Goal: Task Accomplishment & Management: Complete application form

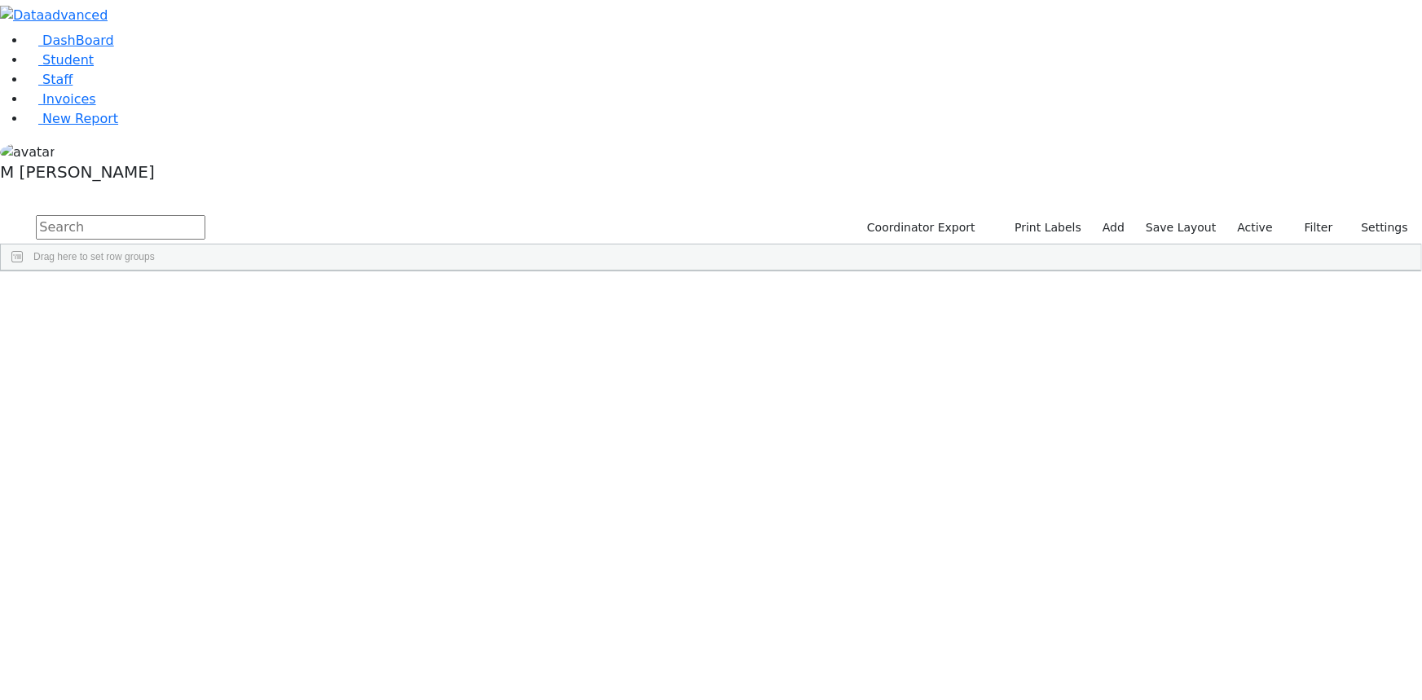
click at [205, 215] on input "text" at bounding box center [121, 227] width 170 height 24
type input "[PERSON_NAME]"
click at [355, 319] on div "Press SPACE to select this row." at bounding box center [319, 330] width 70 height 22
click at [355, 319] on div "Press SPACE to deselect this row." at bounding box center [319, 330] width 70 height 22
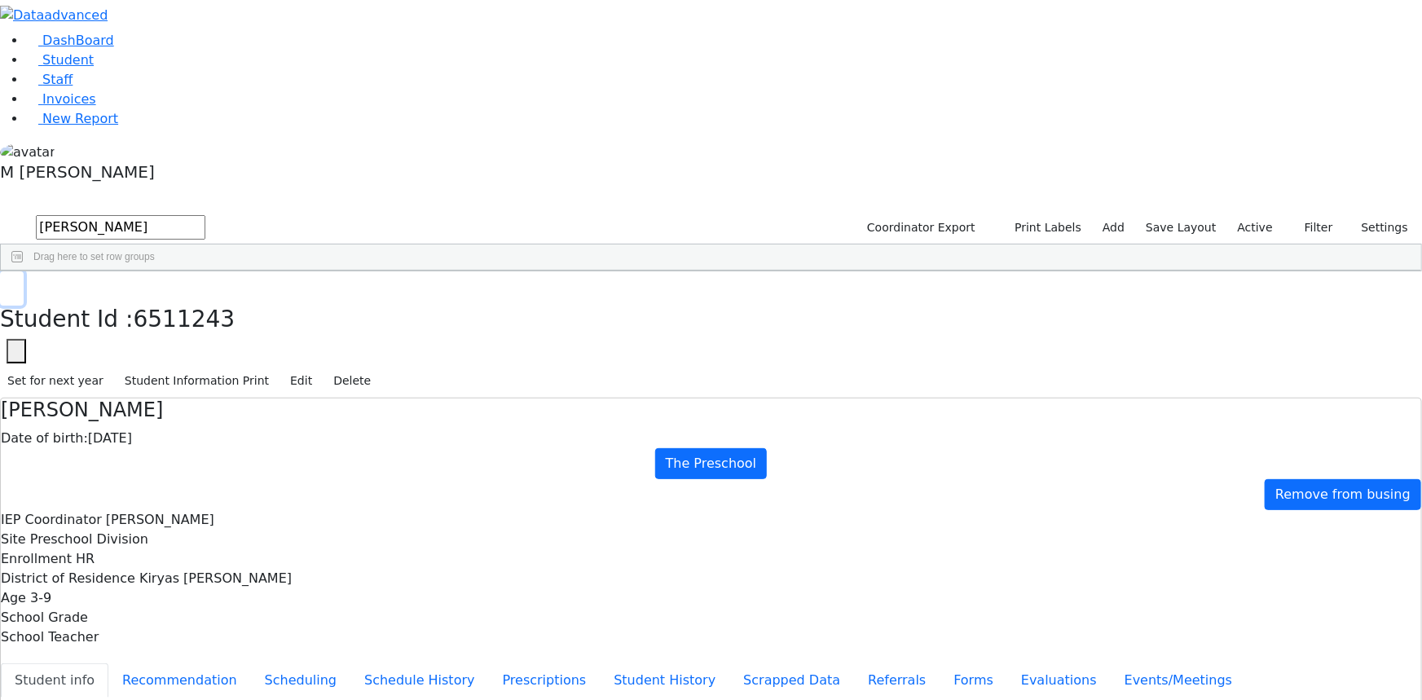
click at [24, 271] on button "button" at bounding box center [12, 288] width 24 height 34
click at [74, 68] on span "Student" at bounding box center [67, 59] width 51 height 15
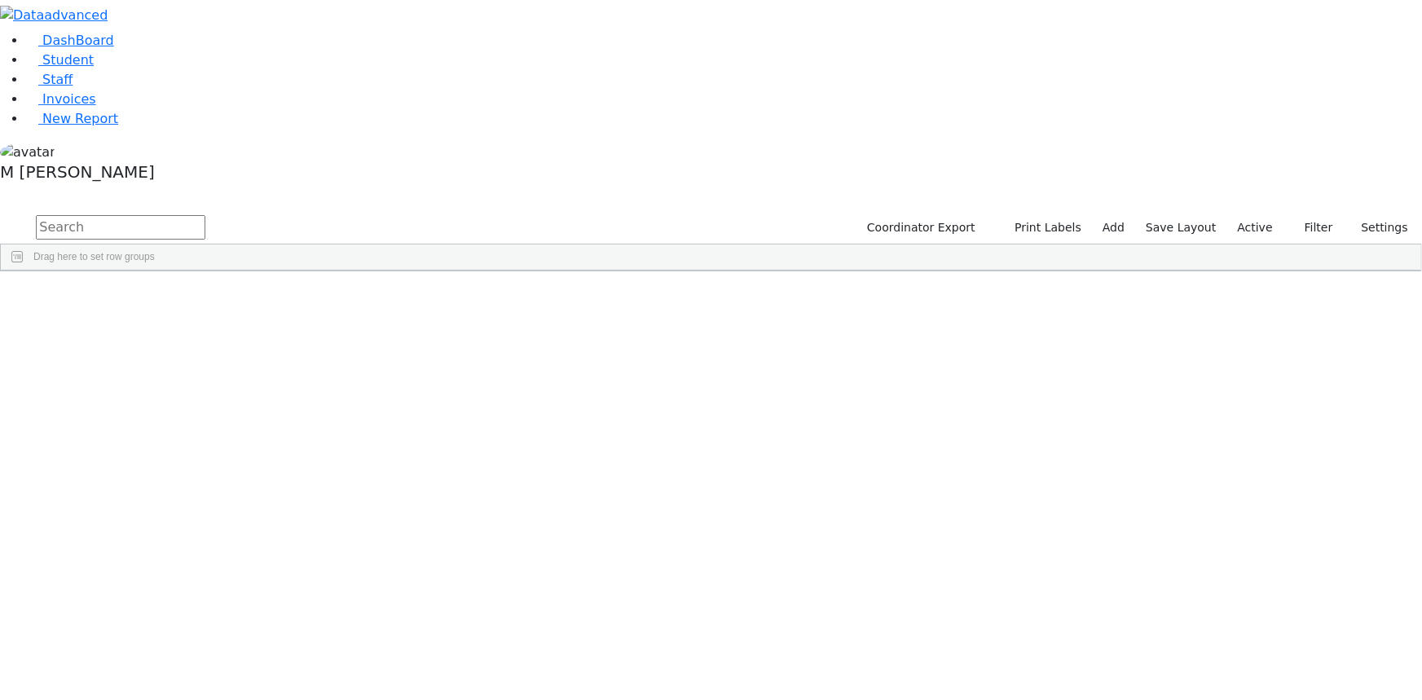
click at [205, 215] on input "text" at bounding box center [121, 227] width 170 height 24
type input "[PERSON_NAME]"
click at [144, 363] on div "[PERSON_NAME]" at bounding box center [109, 374] width 70 height 22
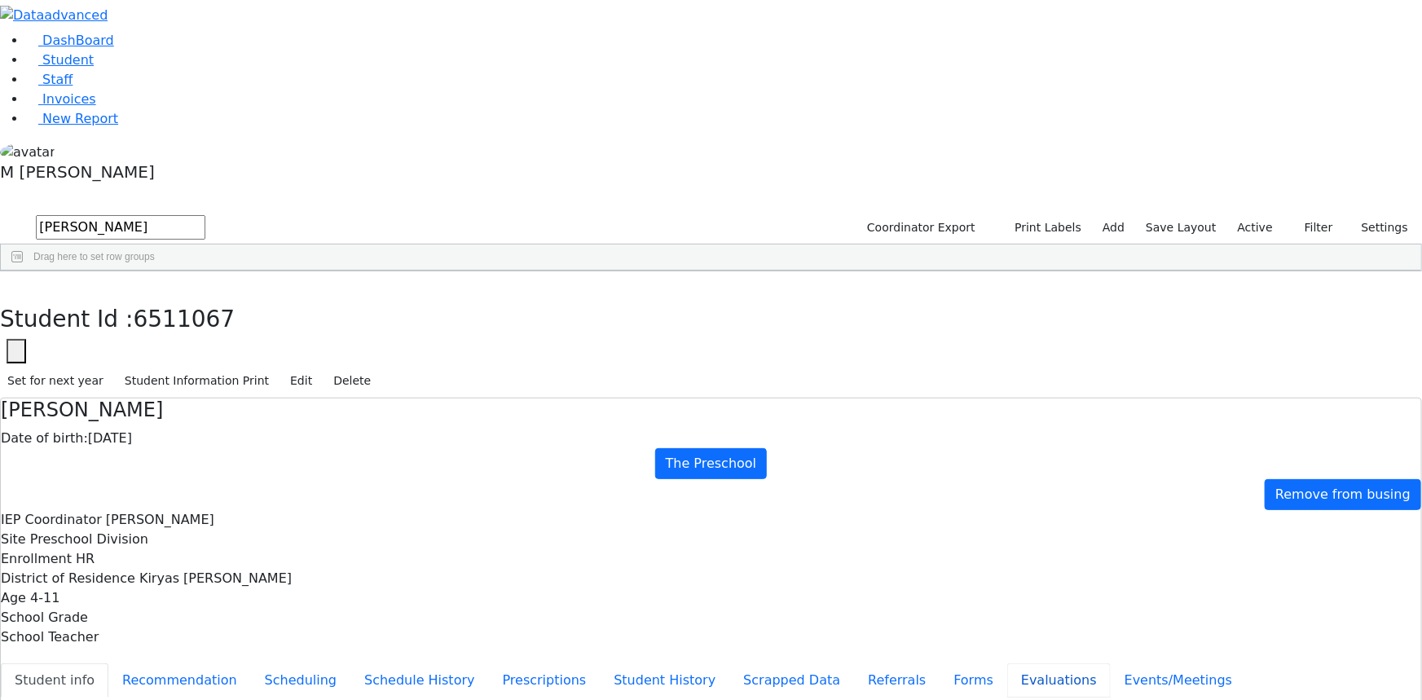
click at [1007, 663] on button "Evaluations" at bounding box center [1059, 680] width 104 height 34
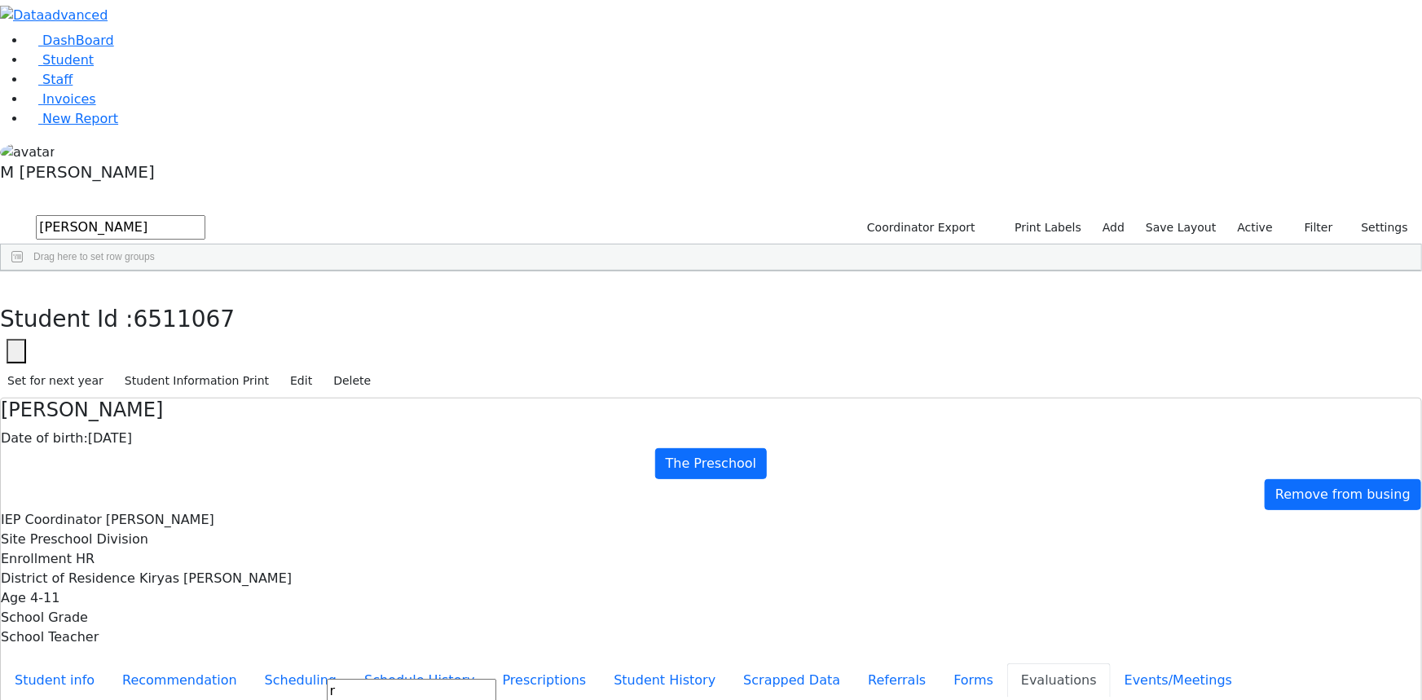
type input "r"
type input "va"
type input "[DATE]"
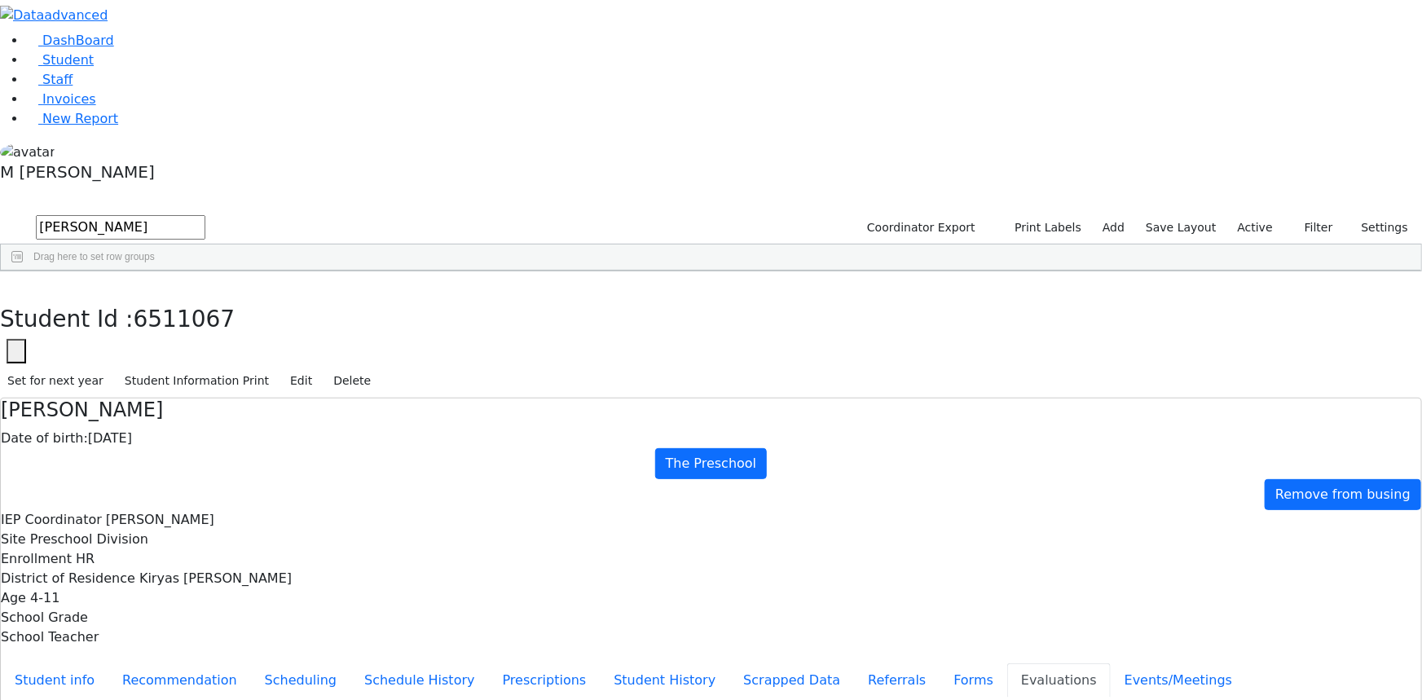
type input "[DATE]"
drag, startPoint x: 773, startPoint y: 637, endPoint x: 786, endPoint y: 624, distance: 17.9
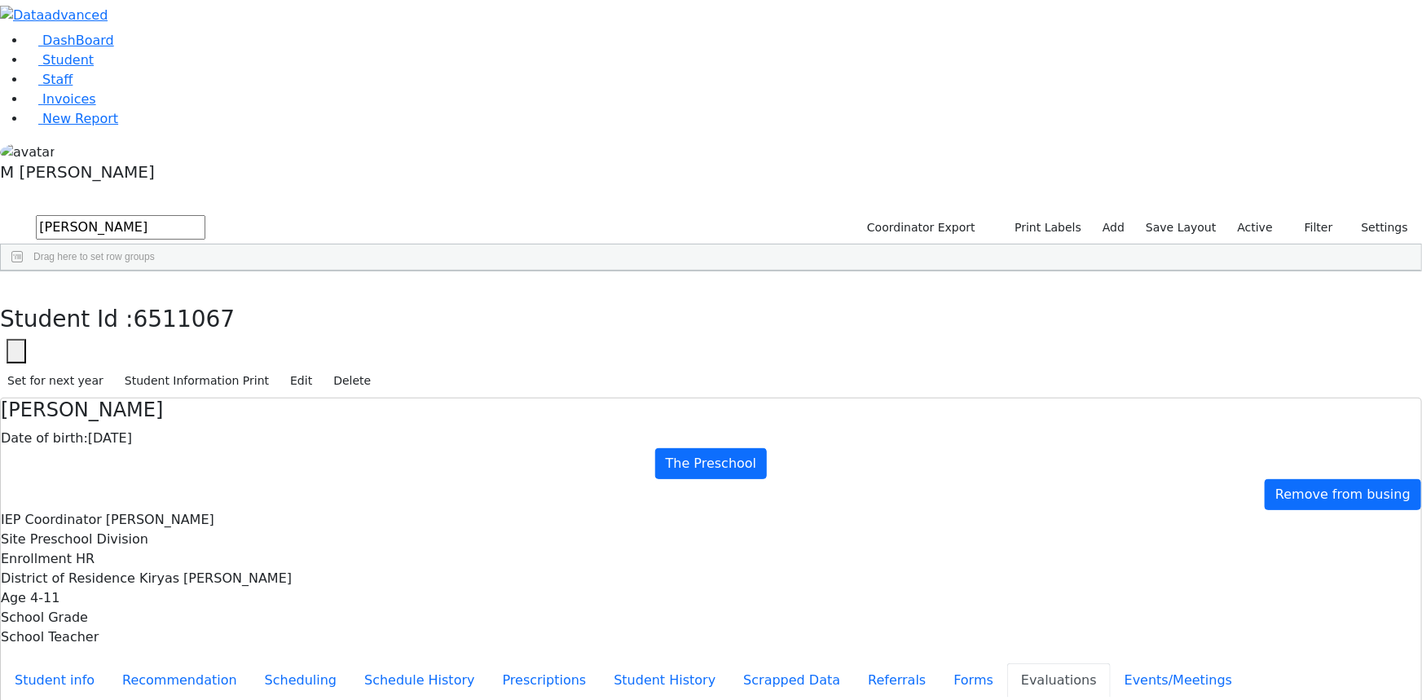
drag, startPoint x: 559, startPoint y: 497, endPoint x: 578, endPoint y: 472, distance: 31.5
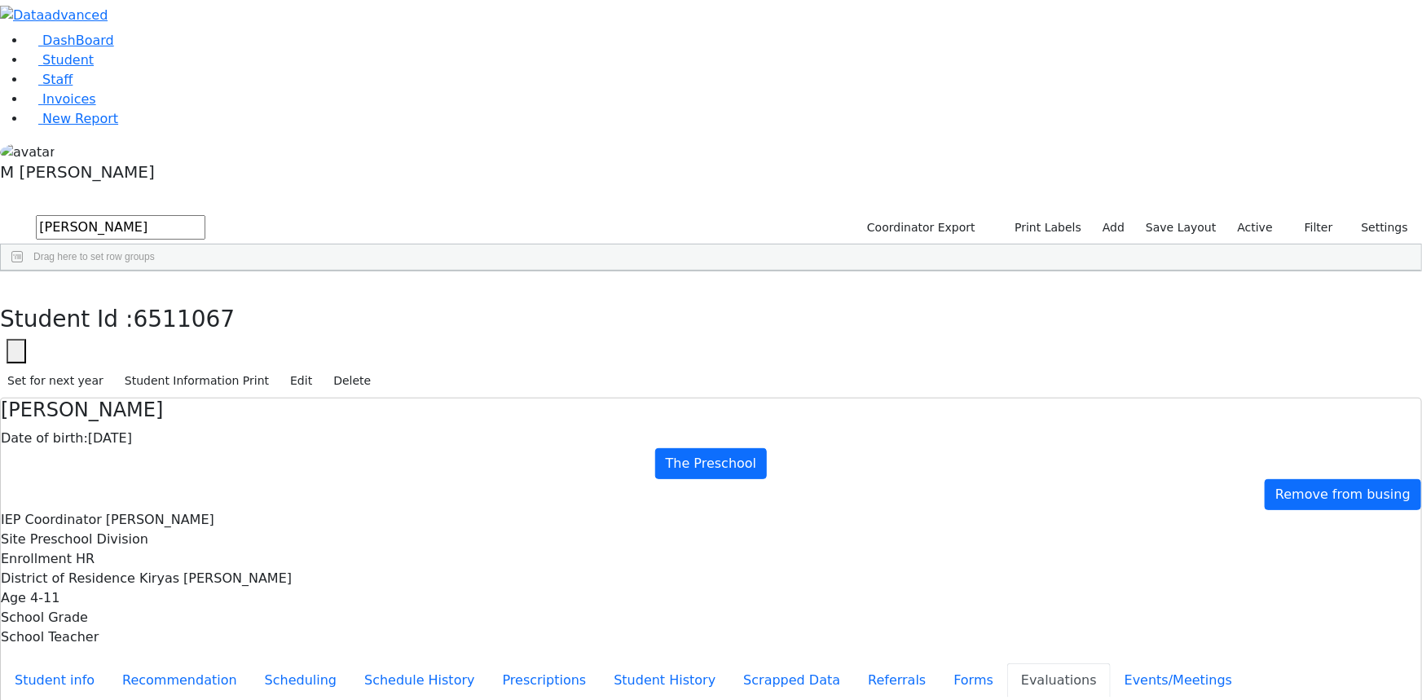
drag, startPoint x: 910, startPoint y: 313, endPoint x: 986, endPoint y: 313, distance: 75.8
type input "[DATE]"
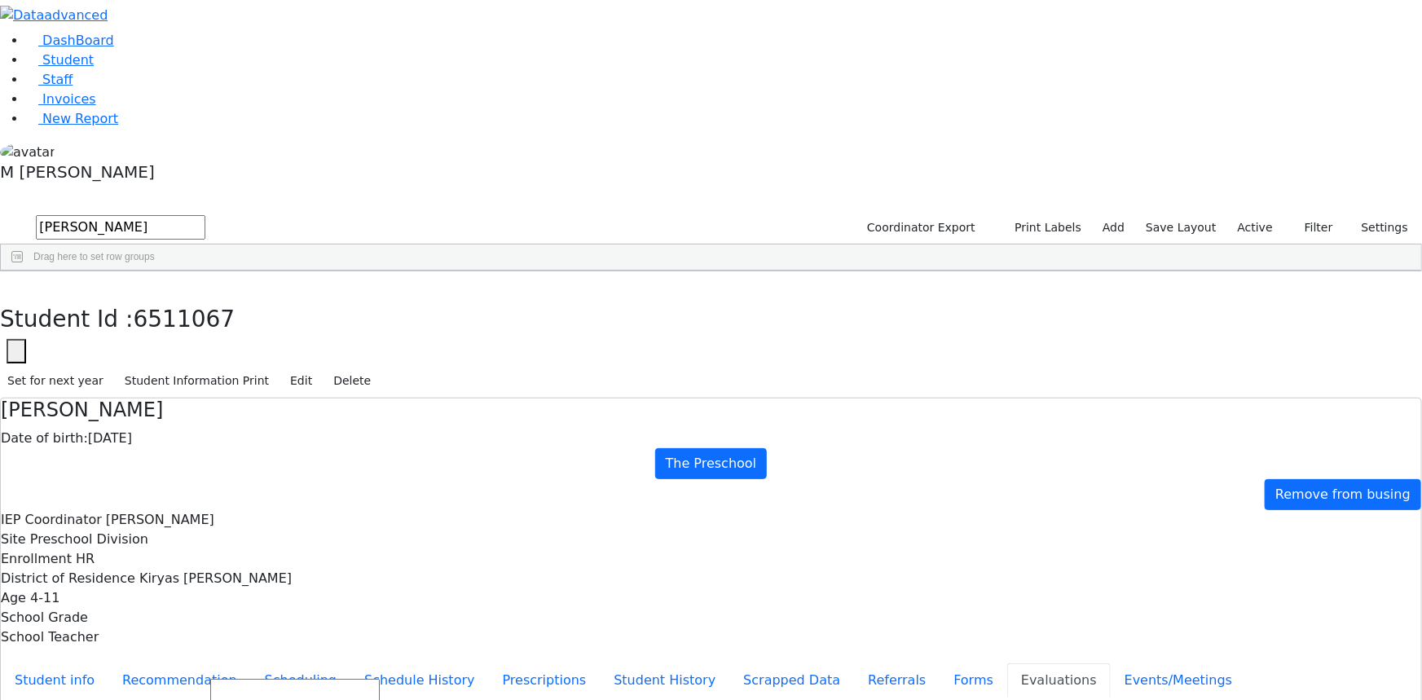
scroll to position [59, 0]
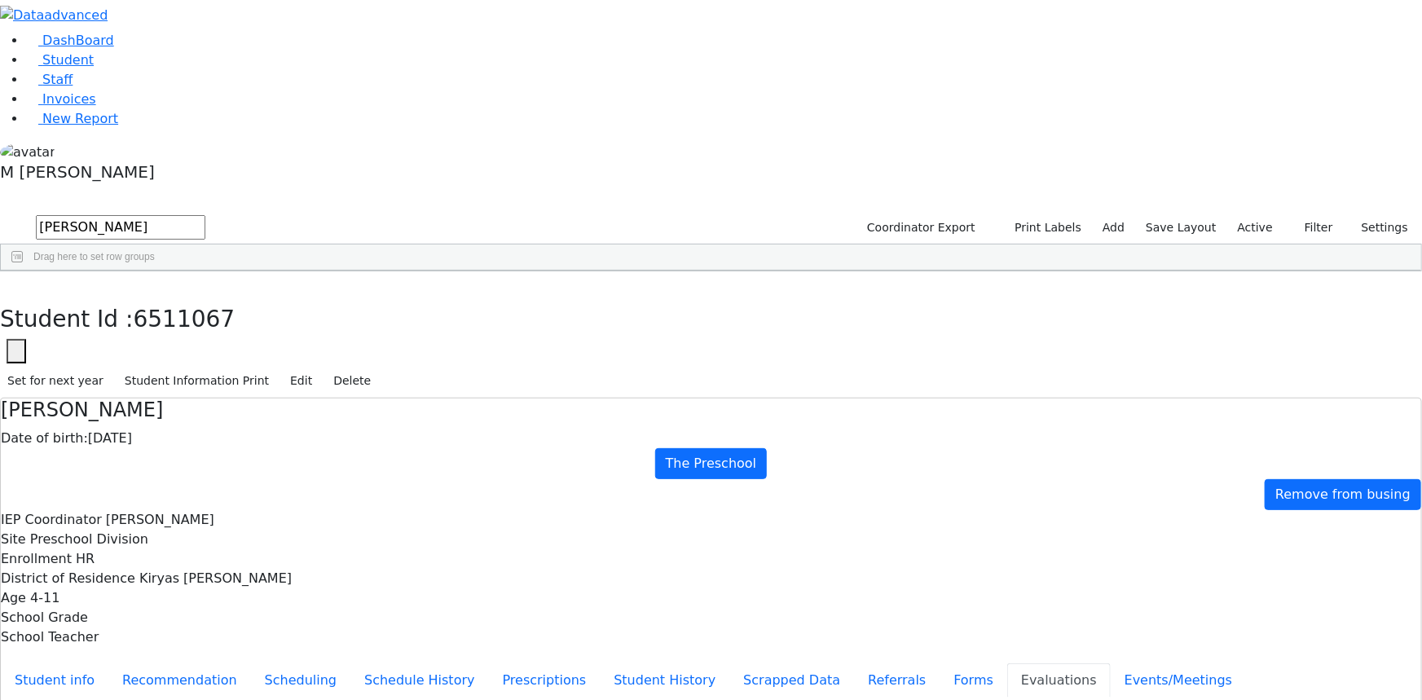
type input "[DATE]"
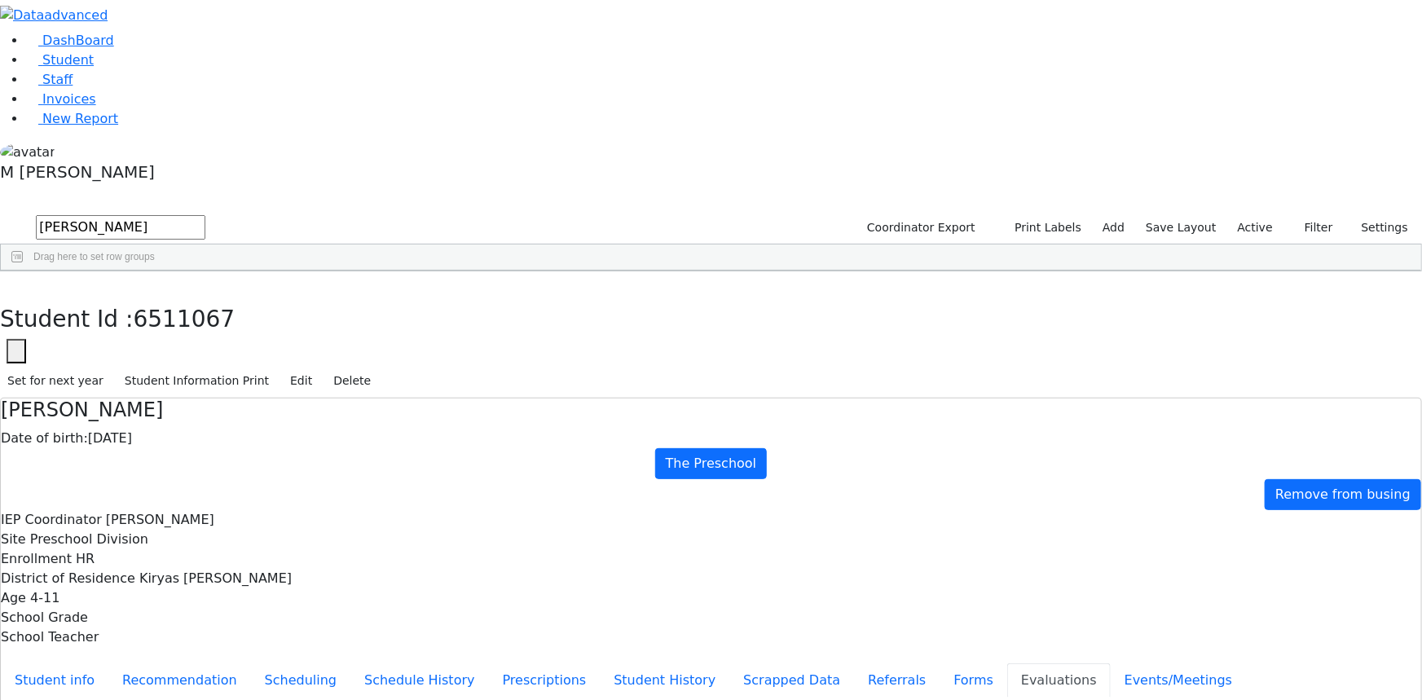
type input "[DATE]"
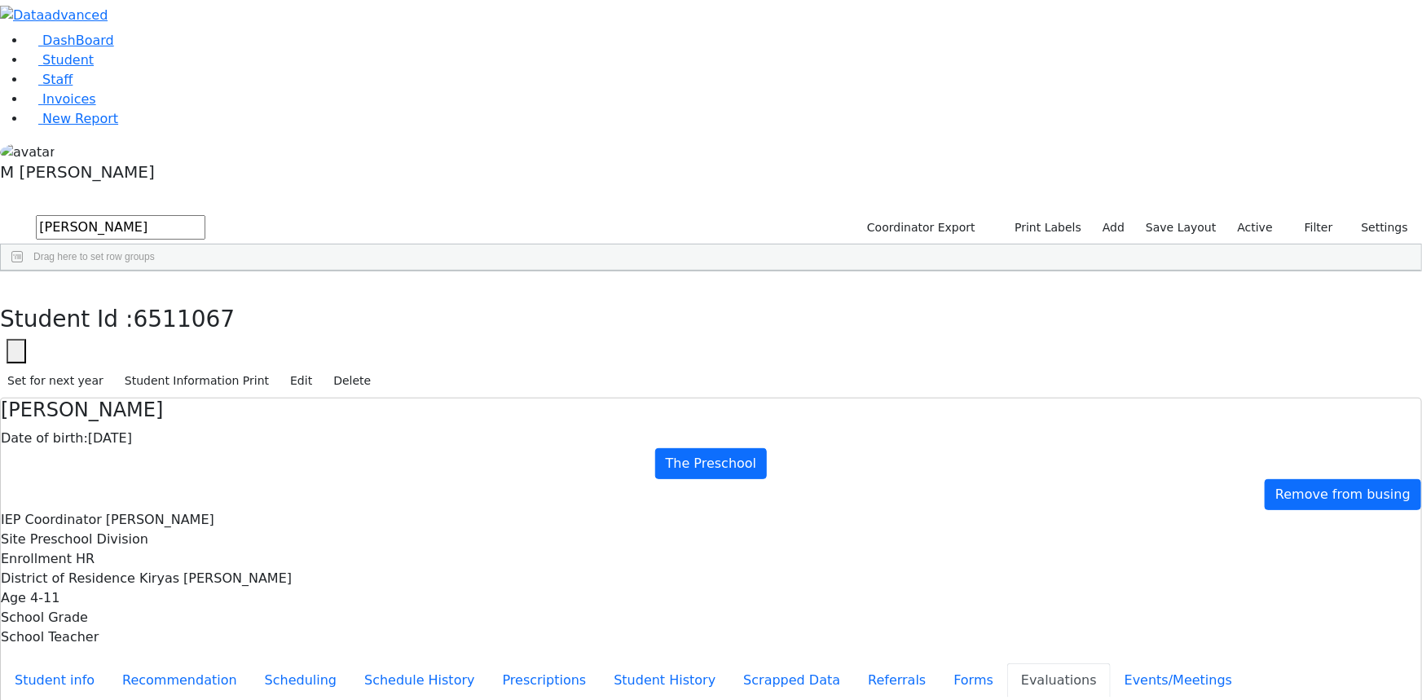
click at [16, 284] on icon "button" at bounding box center [11, 289] width 9 height 10
click at [1291, 222] on use "button" at bounding box center [1291, 222] width 0 height 0
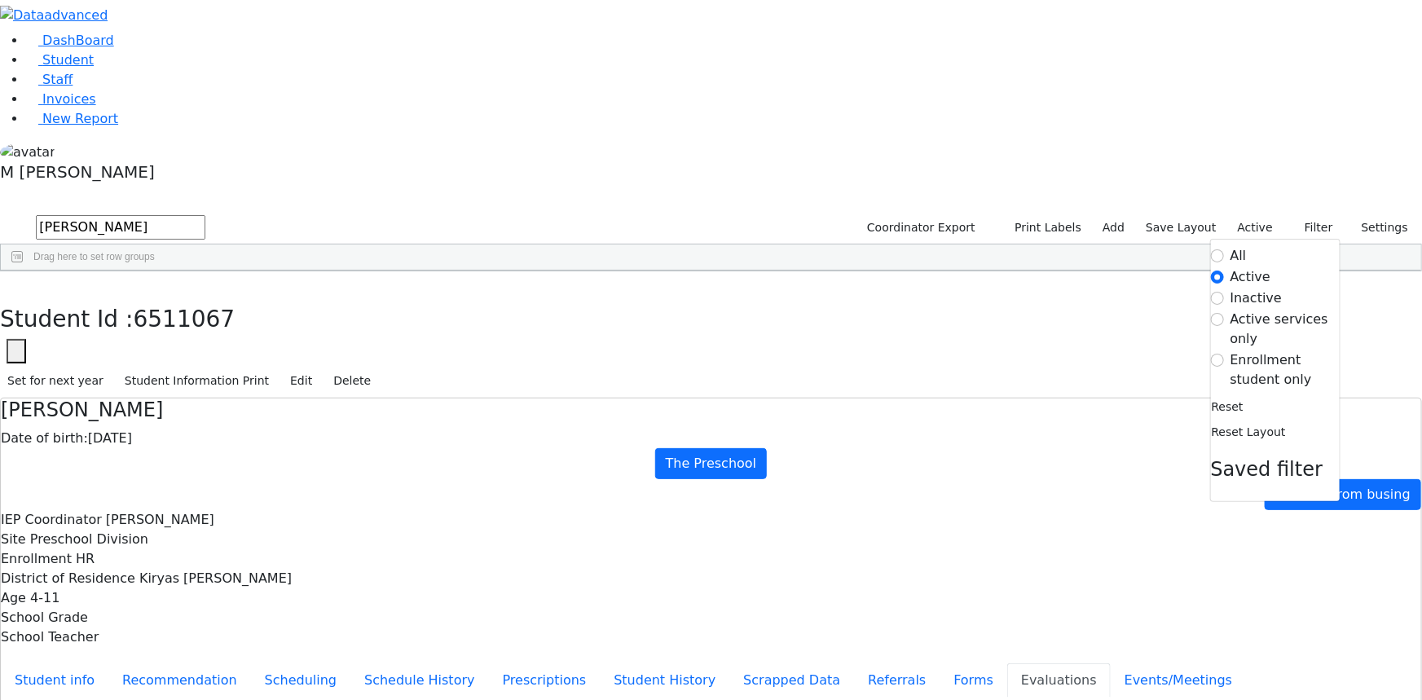
click at [1261, 350] on label "Enrollment student only" at bounding box center [1285, 369] width 109 height 39
click at [1224, 354] on input "Enrollment student only" at bounding box center [1217, 360] width 13 height 13
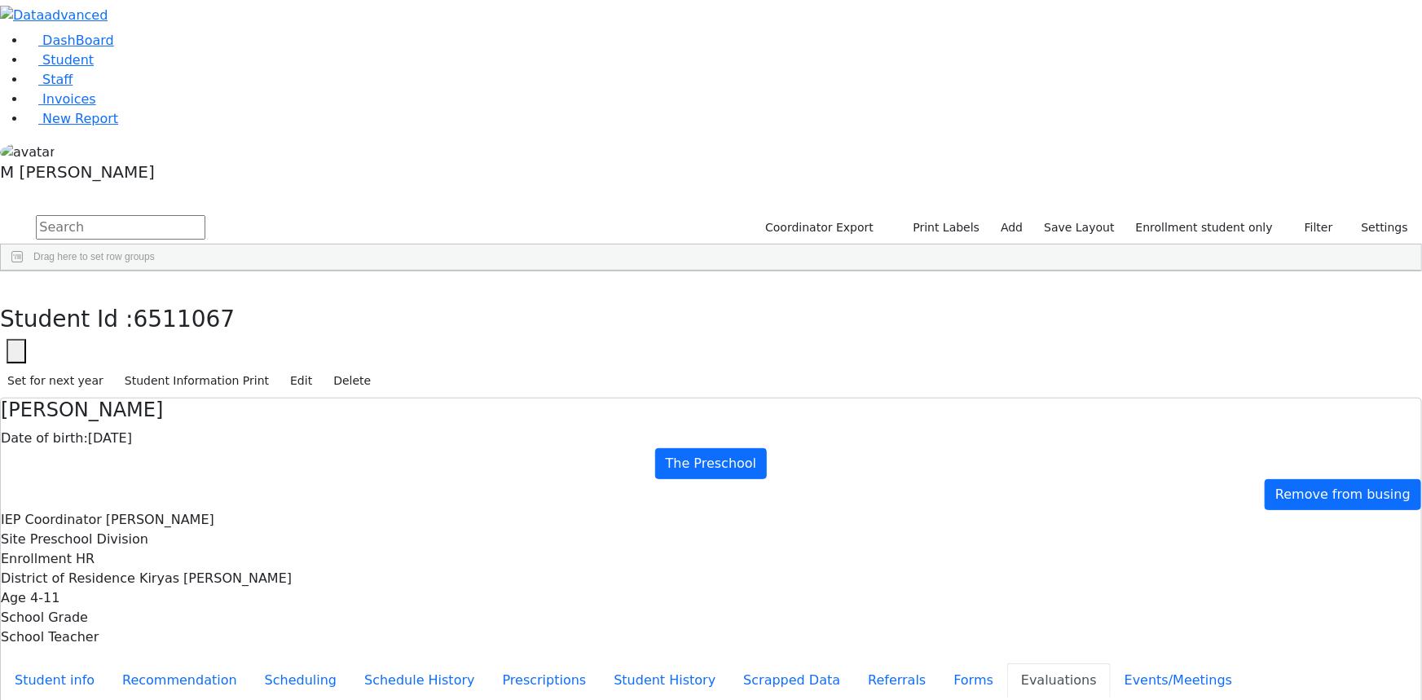
scroll to position [146, 0]
click at [854, 663] on button "Referrals" at bounding box center [897, 680] width 86 height 34
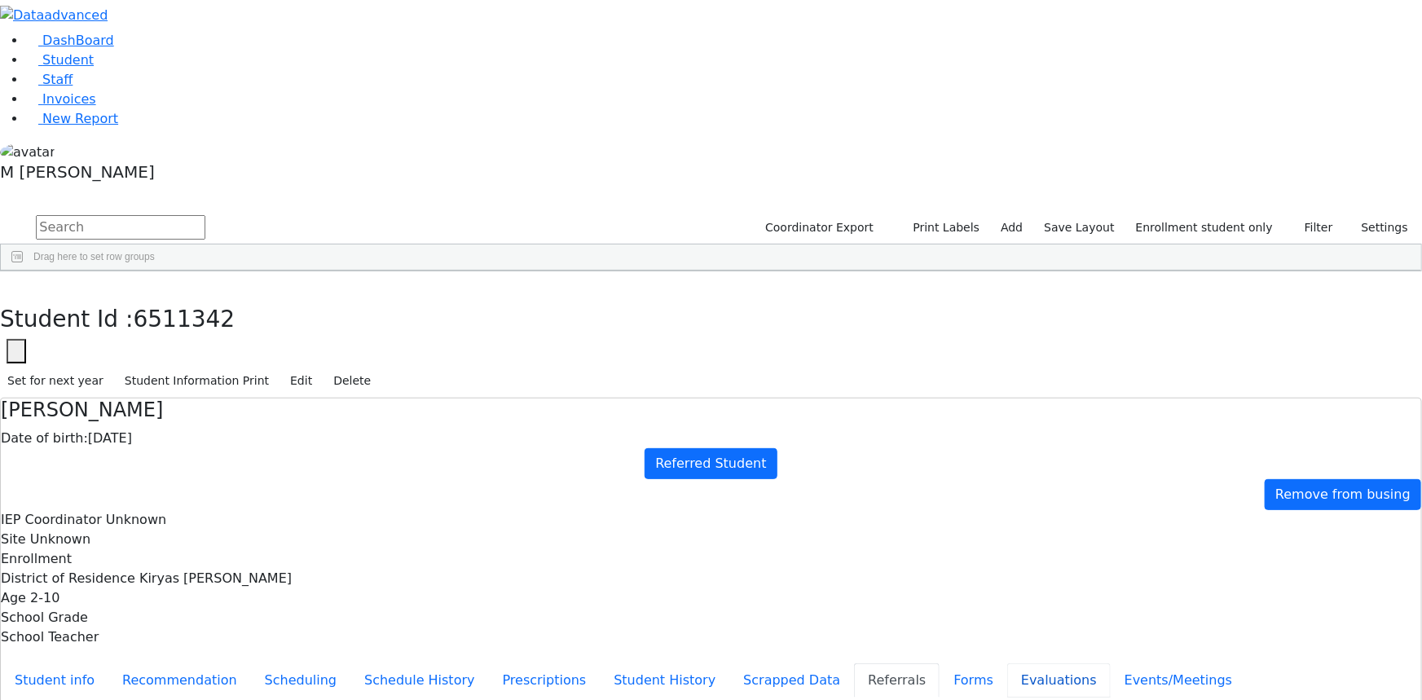
click at [1007, 663] on button "Evaluations" at bounding box center [1059, 680] width 104 height 34
click at [24, 271] on button "button" at bounding box center [12, 288] width 24 height 34
click at [854, 663] on button "Referrals" at bounding box center [897, 680] width 86 height 34
